Goal: Task Accomplishment & Management: Manage account settings

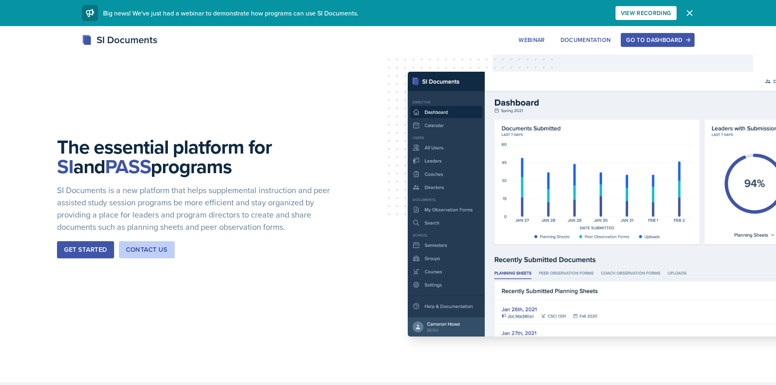
click at [675, 37] on div "Go to Dashboard" at bounding box center [657, 40] width 63 height 7
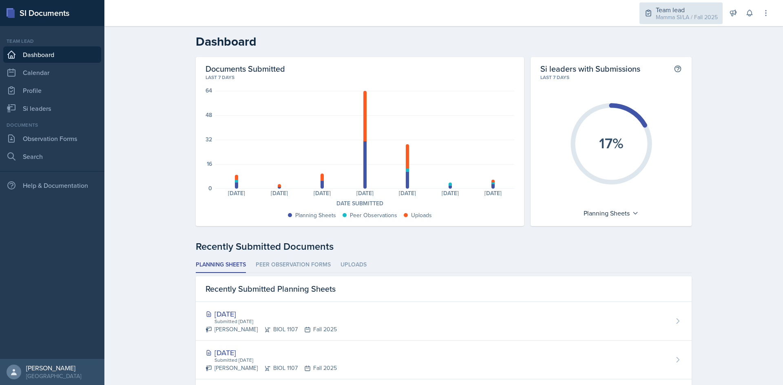
click at [690, 14] on div "Mamma SI/LA / Fall 2025" at bounding box center [686, 17] width 62 height 9
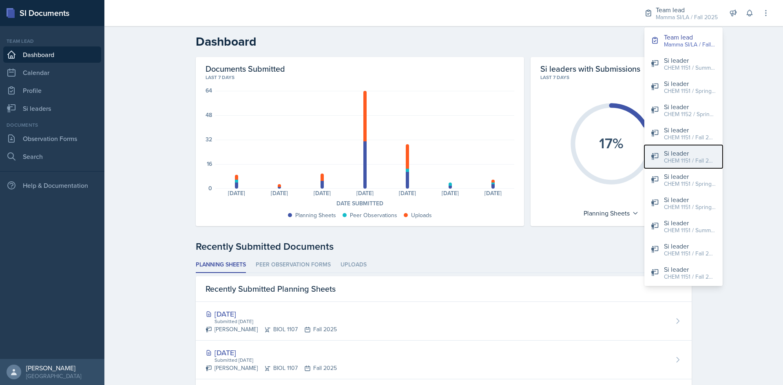
click at [688, 152] on div "Si leader" at bounding box center [690, 153] width 52 height 10
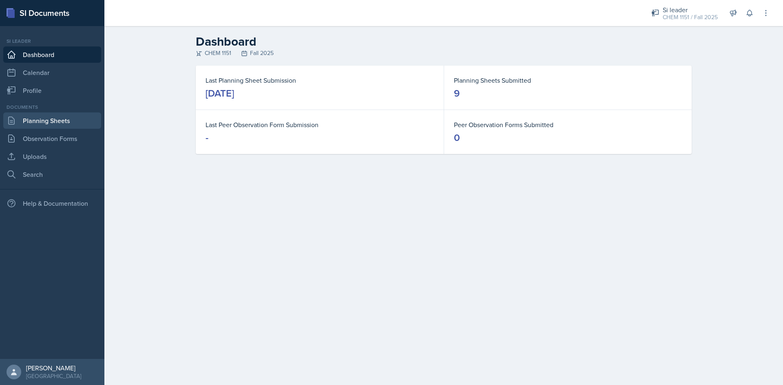
click at [60, 124] on link "Planning Sheets" at bounding box center [52, 120] width 98 height 16
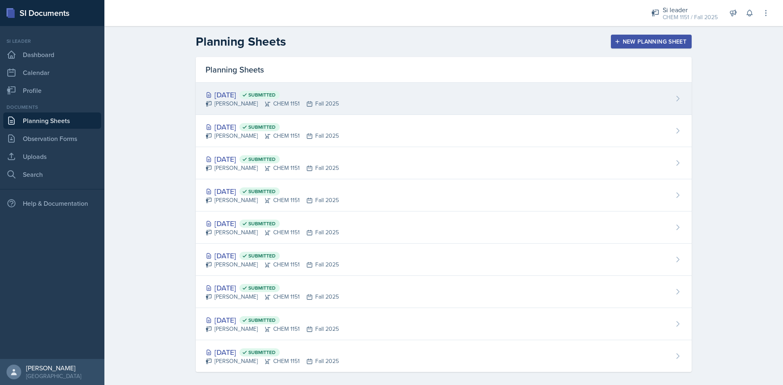
click at [415, 106] on div "Sep 17th, 2025 Submitted Kristy Bennett CHEM 1151 Fall 2025" at bounding box center [444, 99] width 496 height 32
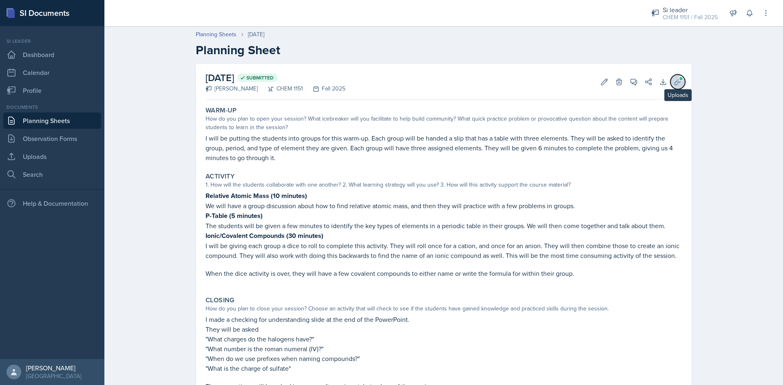
click at [674, 83] on icon at bounding box center [677, 82] width 8 height 8
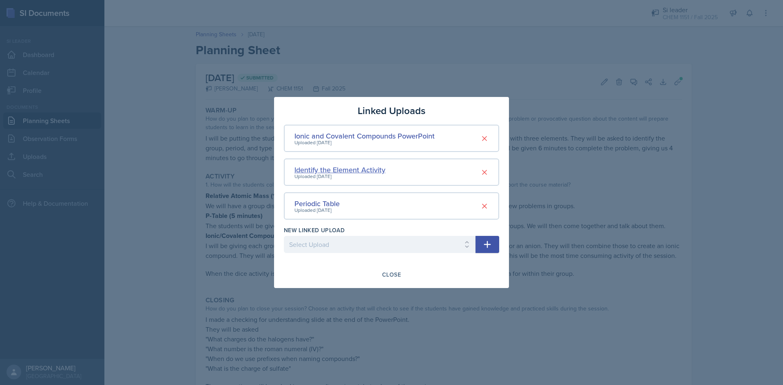
click at [371, 172] on div "Identify the Element Activity" at bounding box center [339, 169] width 91 height 11
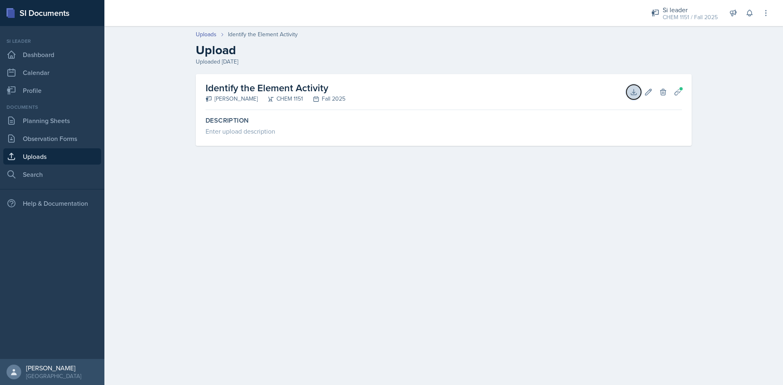
click at [635, 96] on icon at bounding box center [633, 92] width 8 height 8
drag, startPoint x: 217, startPoint y: 35, endPoint x: 208, endPoint y: 35, distance: 8.6
click at [217, 35] on div "Uploads" at bounding box center [212, 34] width 32 height 9
click at [73, 160] on link "Uploads" at bounding box center [52, 156] width 98 height 16
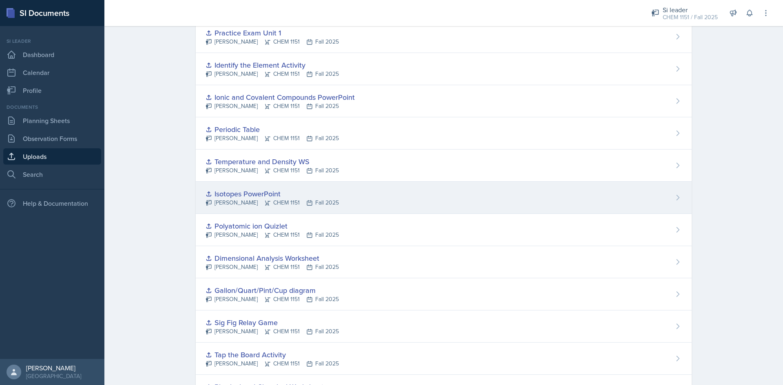
scroll to position [135, 0]
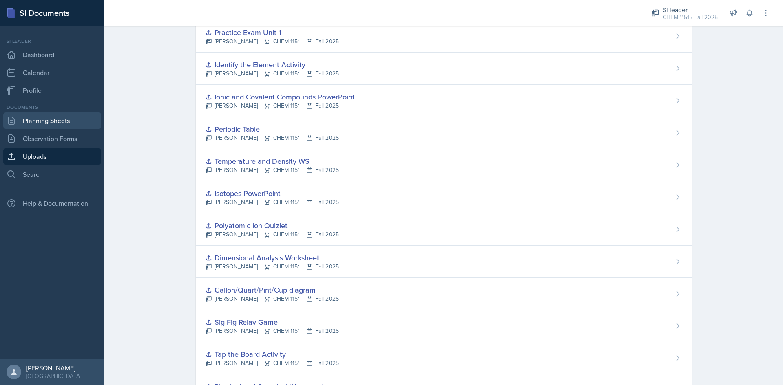
click at [53, 117] on link "Planning Sheets" at bounding box center [52, 120] width 98 height 16
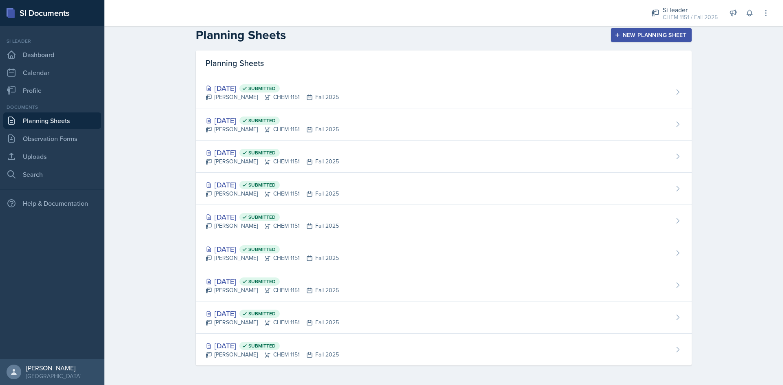
scroll to position [7, 0]
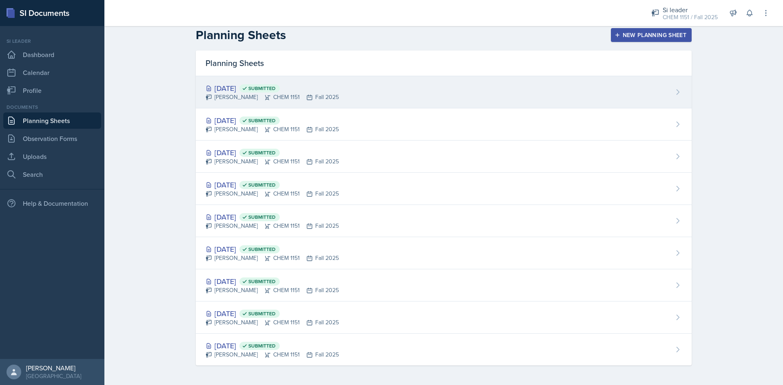
click at [358, 93] on div "Sep 17th, 2025 Submitted Kristy Bennett CHEM 1151 Fall 2025" at bounding box center [444, 92] width 496 height 32
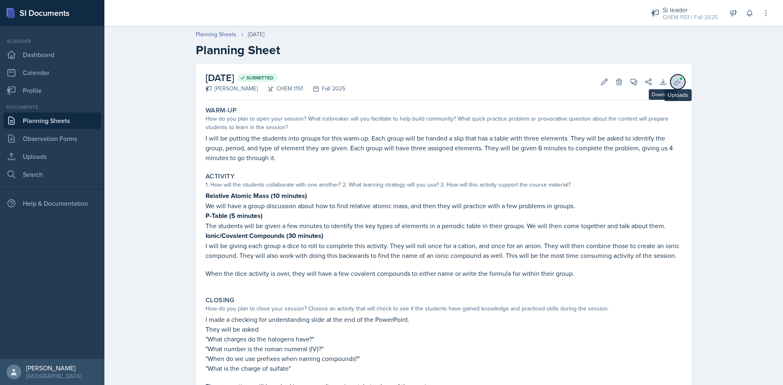
click at [676, 82] on icon at bounding box center [677, 82] width 6 height 6
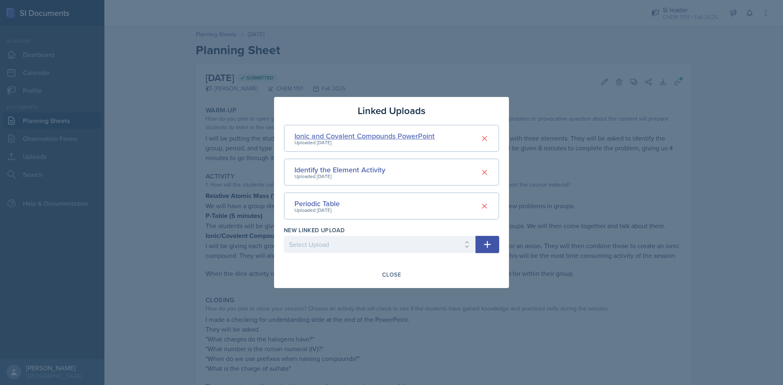
click at [373, 138] on div "Ionic and Covalent Compounds PowerPoint" at bounding box center [364, 135] width 140 height 11
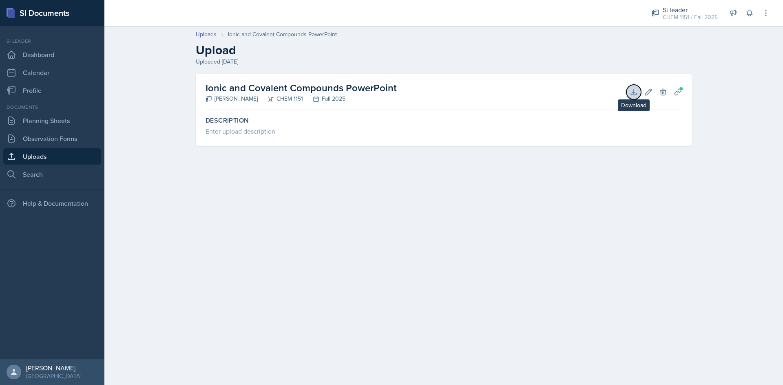
click at [631, 94] on icon at bounding box center [633, 92] width 8 height 8
drag, startPoint x: 709, startPoint y: 152, endPoint x: 703, endPoint y: 151, distance: 6.2
click at [709, 152] on div "Uploads Ionic and Covalent Compounds PowerPoint Upload Uploaded Sep 7th, 2025 I…" at bounding box center [443, 93] width 678 height 143
click at [59, 113] on link "Planning Sheets" at bounding box center [52, 120] width 98 height 16
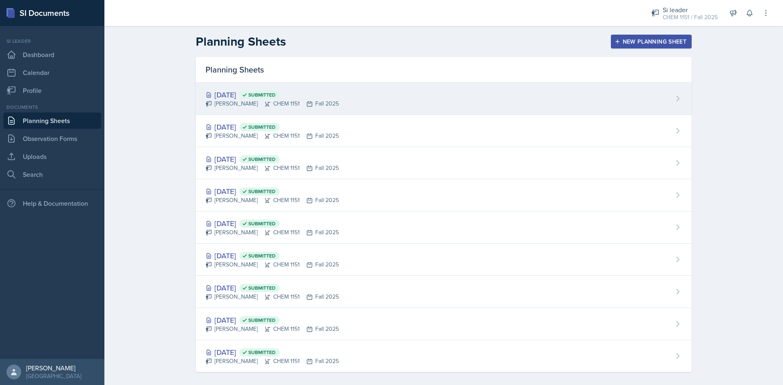
click at [305, 86] on div "Sep 17th, 2025 Submitted Kristy Bennett CHEM 1151 Fall 2025" at bounding box center [444, 99] width 496 height 32
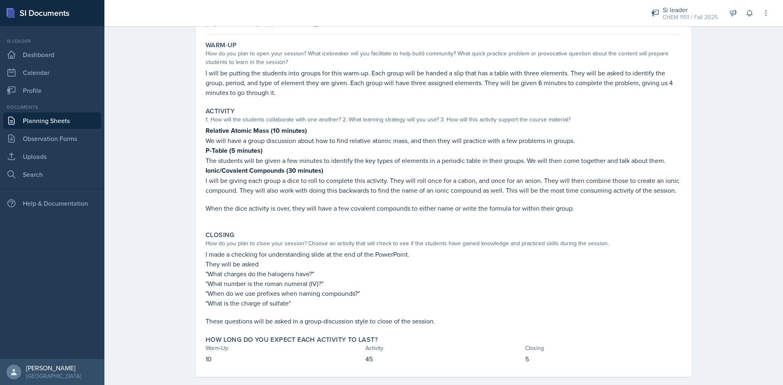
scroll to position [77, 0]
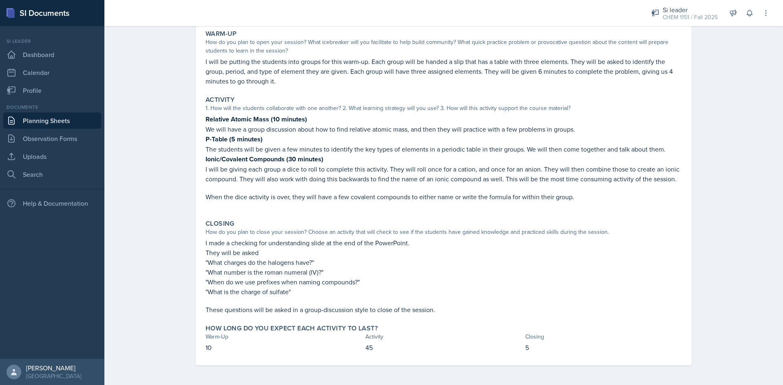
click at [265, 131] on p "We will have a group discussion about how to find relative atomic mass, and the…" at bounding box center [443, 129] width 476 height 10
click at [50, 70] on link "Calendar" at bounding box center [52, 72] width 98 height 16
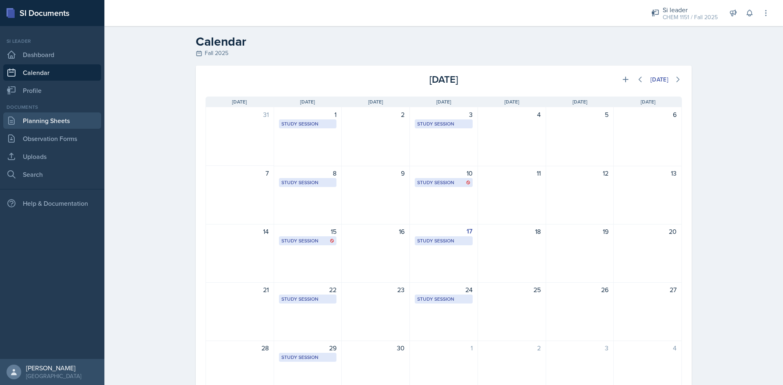
click at [42, 119] on link "Planning Sheets" at bounding box center [52, 120] width 98 height 16
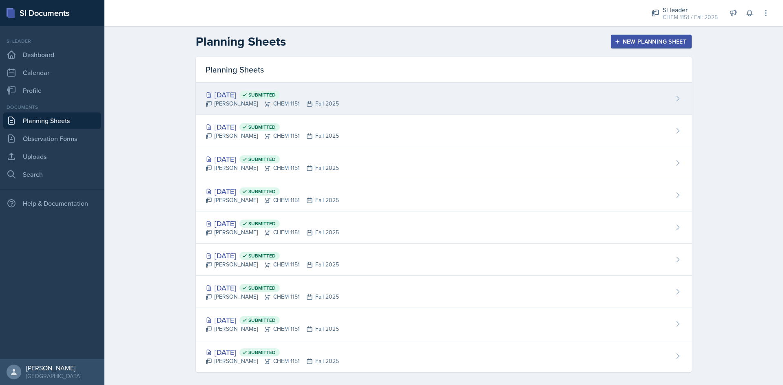
click at [289, 101] on div "Kristy Bennett CHEM 1151 Fall 2025" at bounding box center [271, 103] width 133 height 9
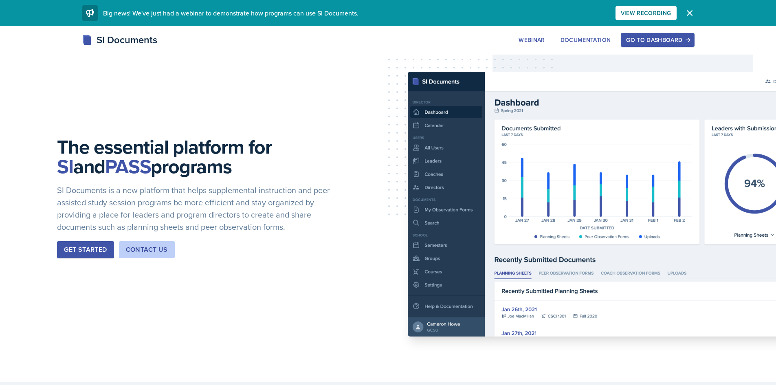
click at [655, 43] on div "Go to Dashboard" at bounding box center [657, 40] width 63 height 7
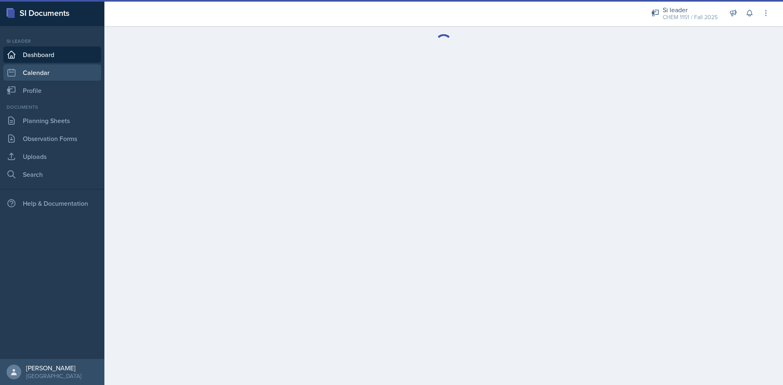
click at [48, 75] on link "Calendar" at bounding box center [52, 72] width 98 height 16
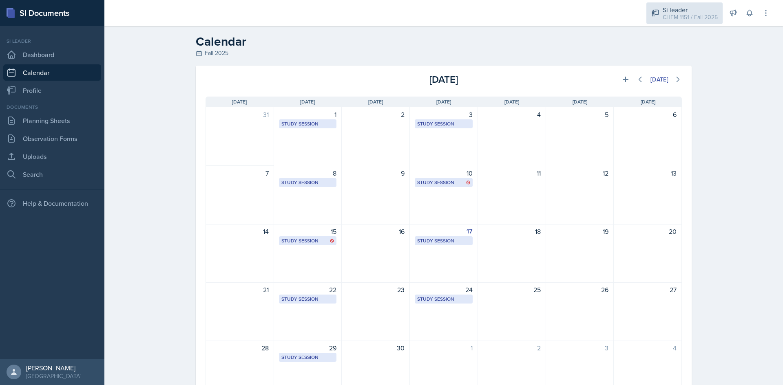
click at [696, 23] on div "Si leader CHEM 1151 / Fall 2025" at bounding box center [684, 13] width 76 height 22
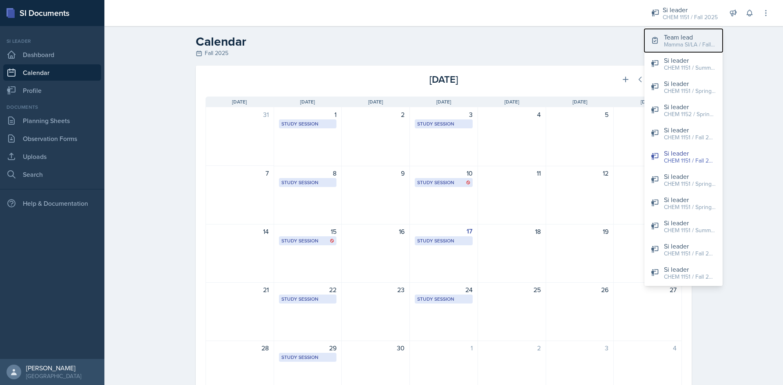
click at [689, 36] on div "Team lead" at bounding box center [690, 37] width 52 height 10
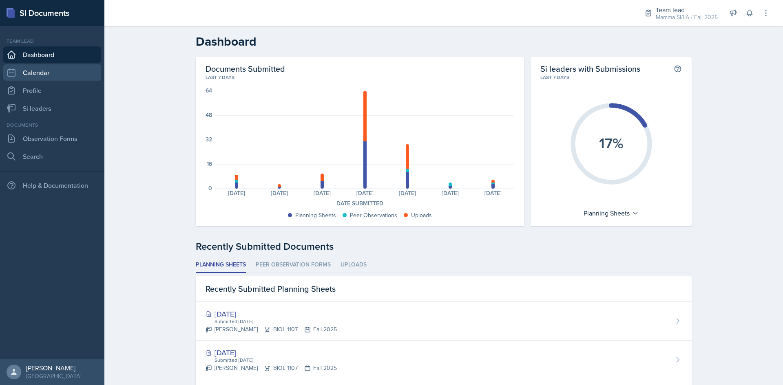
click at [61, 72] on link "Calendar" at bounding box center [52, 72] width 98 height 16
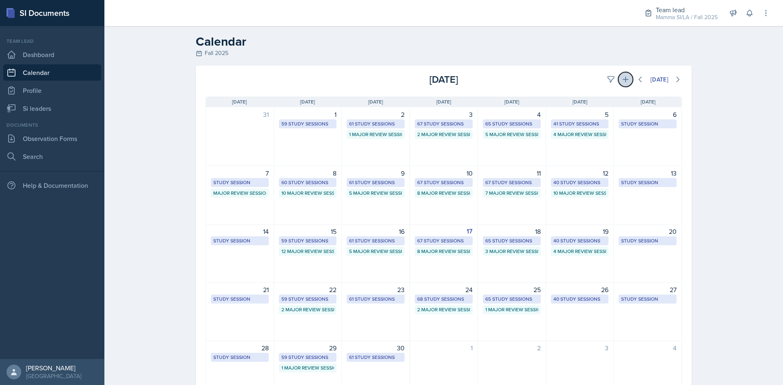
click at [623, 77] on icon at bounding box center [625, 79] width 8 height 8
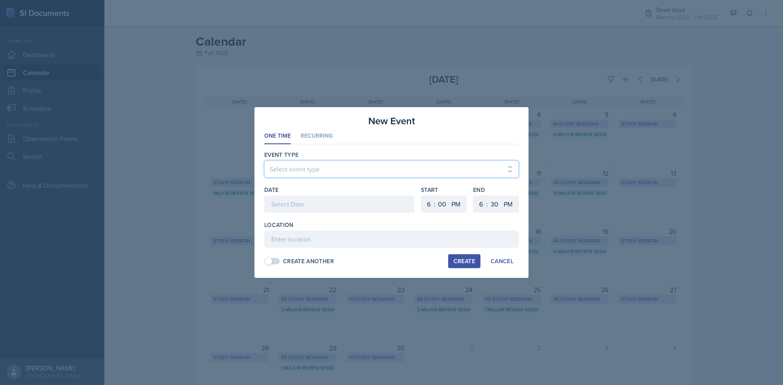
click at [322, 172] on select "Select event type New Calendar Event" at bounding box center [391, 169] width 254 height 17
click at [330, 171] on select "Select event type New Calendar Event" at bounding box center [391, 169] width 254 height 17
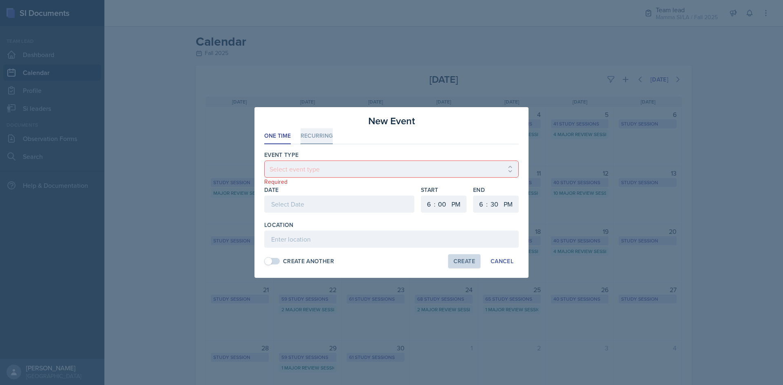
click at [313, 130] on li "Recurring" at bounding box center [316, 136] width 32 height 16
click at [503, 260] on div "Cancel" at bounding box center [501, 261] width 23 height 7
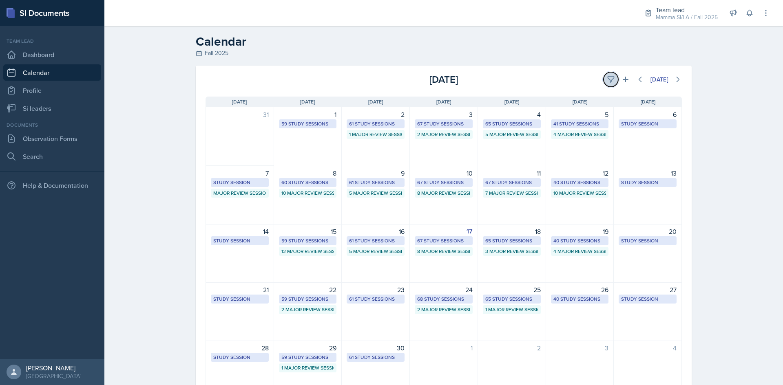
click at [609, 82] on icon at bounding box center [611, 79] width 8 height 8
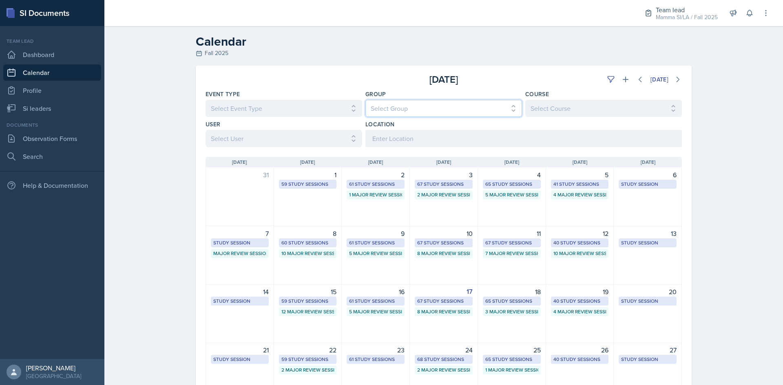
click at [408, 112] on select "Select Group All Demon SI of [GEOGRAPHIC_DATA] Les Mariettables Lion King Mamma…" at bounding box center [443, 108] width 157 height 17
select select "9642c9bf-76f9-4442-a3b4-36d015a1a667"
click at [365, 100] on select "Select Group All Demon SI of [GEOGRAPHIC_DATA] Les Mariettables Lion King Mamma…" at bounding box center [443, 108] width 157 height 17
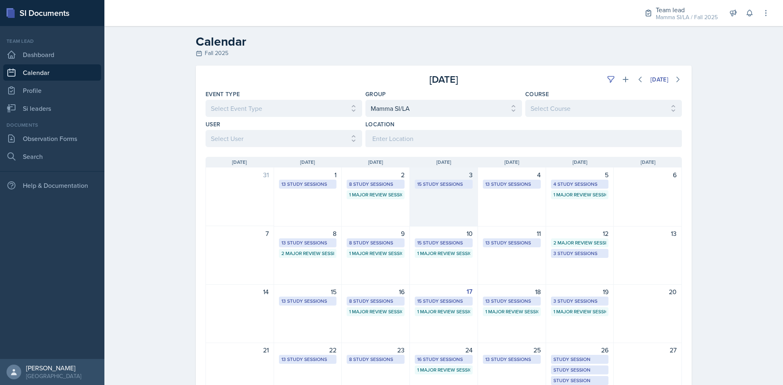
click at [440, 188] on div "15 Study Sessions" at bounding box center [444, 184] width 58 height 9
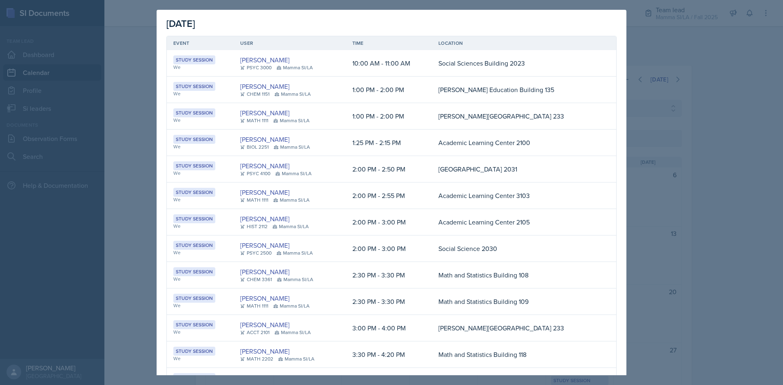
click at [782, 135] on div at bounding box center [391, 192] width 783 height 385
